Goal: Task Accomplishment & Management: Use online tool/utility

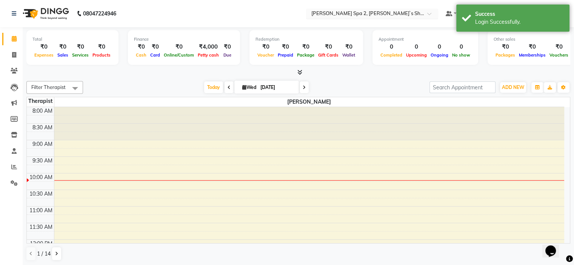
click at [363, 15] on input "text" at bounding box center [364, 15] width 109 height 8
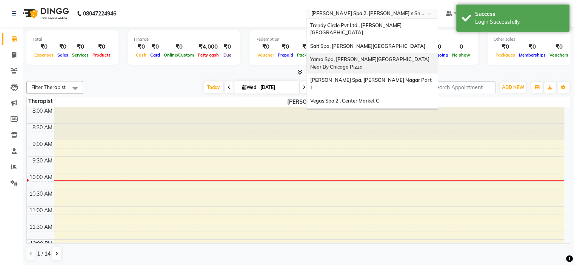
click at [342, 53] on div "Yama Spa, [PERSON_NAME][GEOGRAPHIC_DATA] Near By Chicago Pizza" at bounding box center [371, 63] width 131 height 21
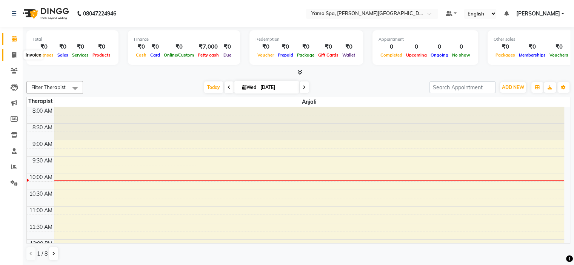
click at [14, 55] on icon at bounding box center [14, 55] width 4 height 6
select select "service"
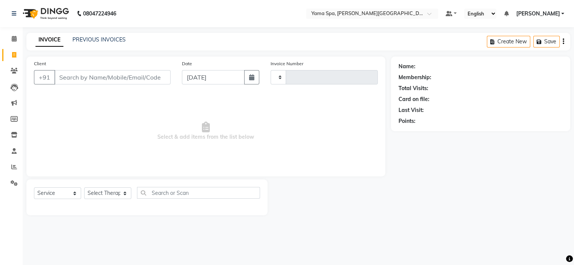
type input "1708"
select select "7595"
click at [111, 42] on link "PREVIOUS INVOICES" at bounding box center [98, 39] width 53 height 7
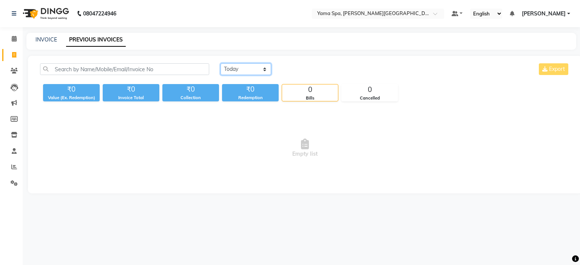
click at [238, 71] on select "[DATE] [DATE] Custom Range" at bounding box center [245, 69] width 51 height 12
select select "[DATE]"
click at [220, 63] on select "[DATE] [DATE] Custom Range" at bounding box center [245, 69] width 51 height 12
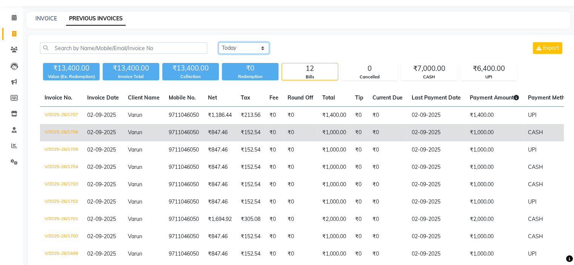
scroll to position [75, 0]
